Goal: Information Seeking & Learning: Learn about a topic

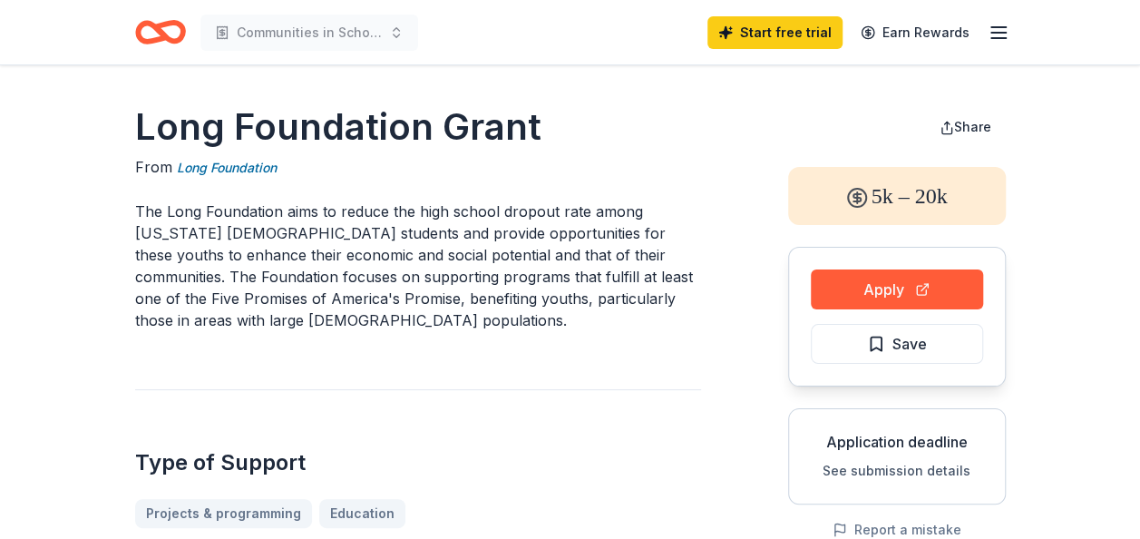
click at [160, 22] on icon "Home" at bounding box center [160, 32] width 51 height 43
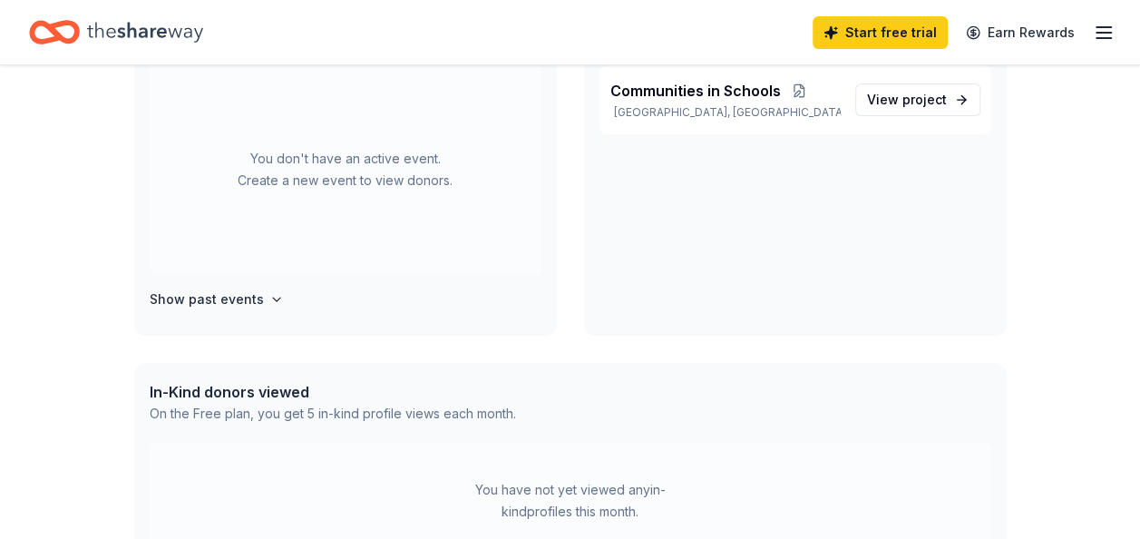
scroll to position [91, 0]
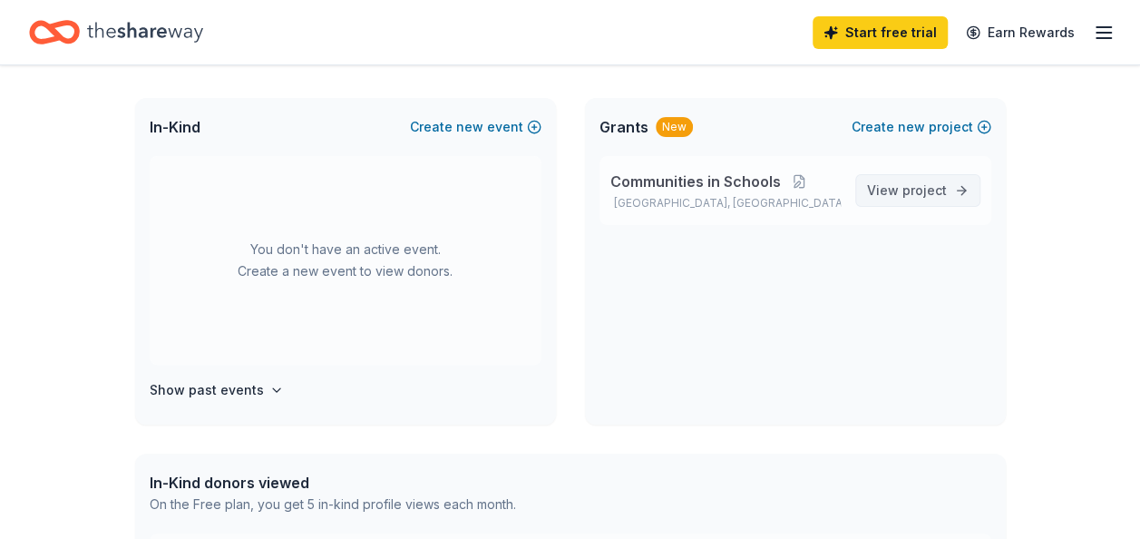
click at [897, 190] on span "View project" at bounding box center [907, 191] width 80 height 22
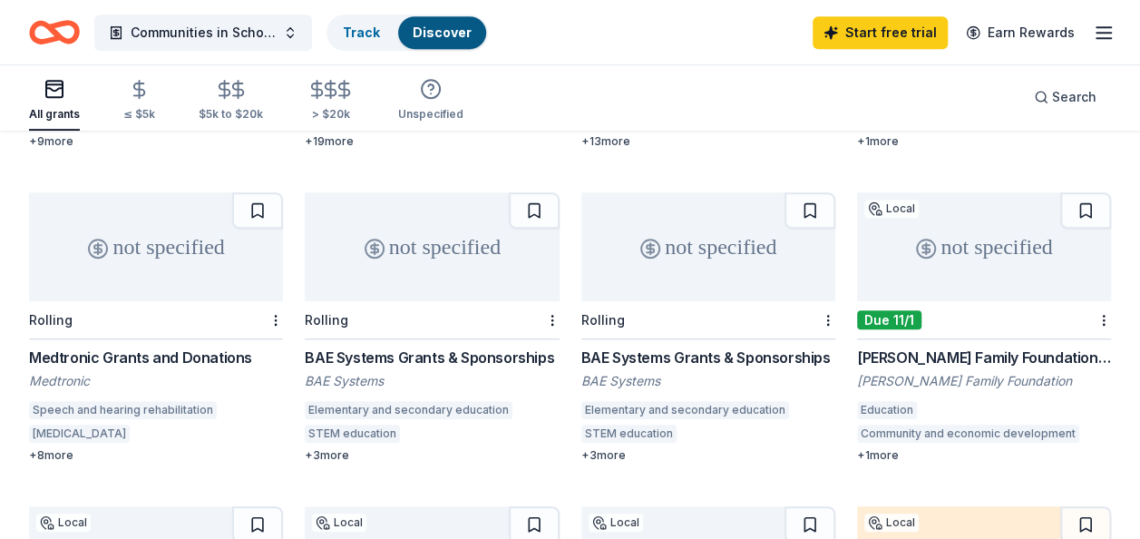
scroll to position [537, 0]
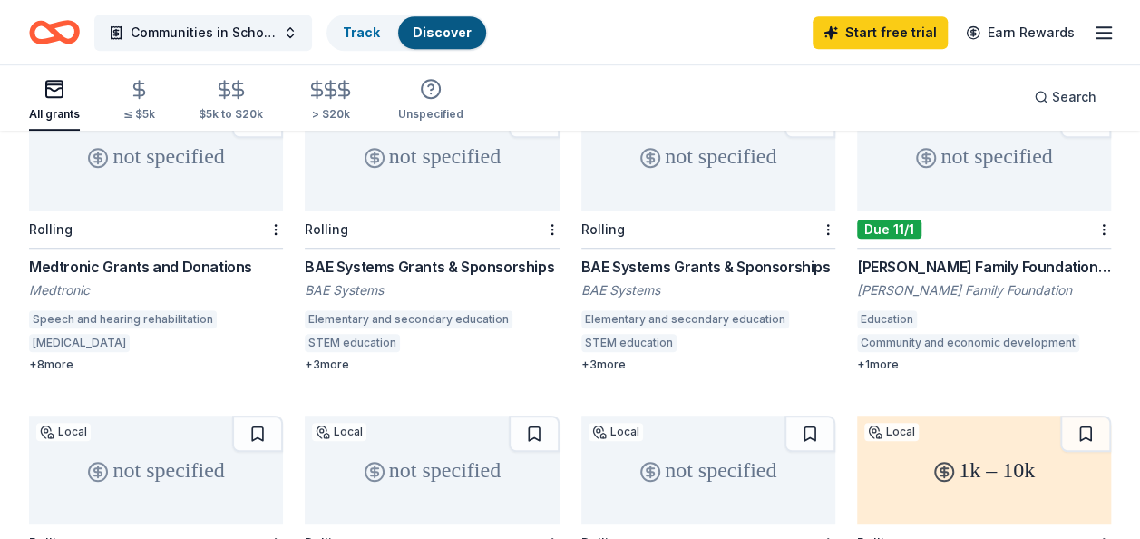
click at [337, 357] on div "+ 3 more" at bounding box center [432, 364] width 254 height 15
click at [977, 256] on div "[PERSON_NAME] Family Foundation Grant (over $25000)" at bounding box center [984, 267] width 254 height 22
